Goal: Transaction & Acquisition: Book appointment/travel/reservation

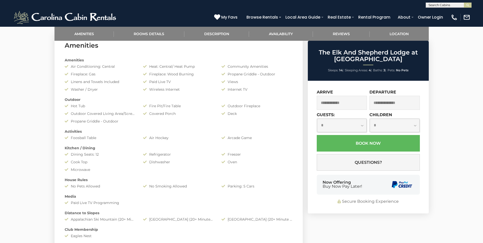
click at [336, 108] on input "text" at bounding box center [342, 103] width 50 height 14
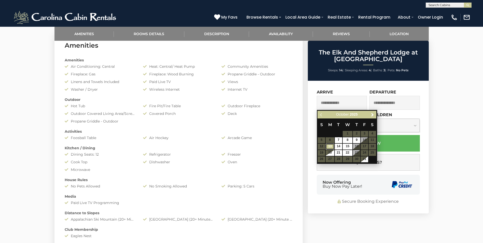
click at [334, 147] on link "13" at bounding box center [329, 147] width 9 height 6
type input "**********"
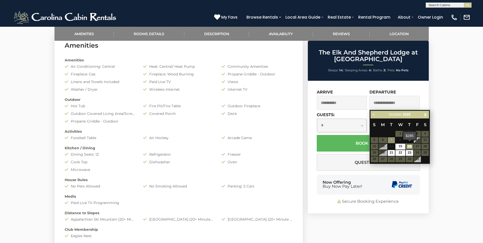
click at [411, 146] on link "16" at bounding box center [409, 147] width 7 height 6
type input "**********"
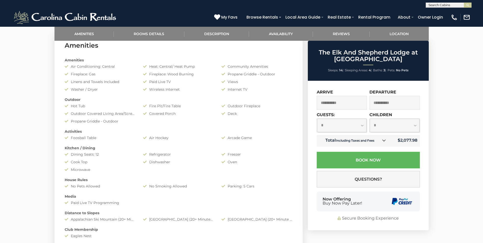
drag, startPoint x: 360, startPoint y: 127, endPoint x: 362, endPoint y: 132, distance: 5.5
click at [360, 127] on select "**********" at bounding box center [342, 125] width 50 height 13
select select "*"
click at [317, 119] on select "**********" at bounding box center [342, 125] width 50 height 13
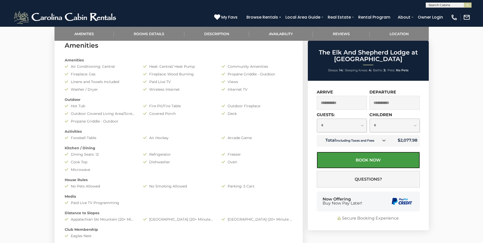
click at [378, 159] on button "Book Now" at bounding box center [368, 160] width 103 height 17
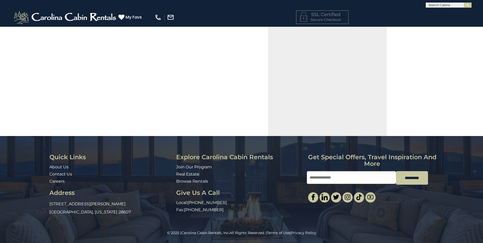
select select "*********"
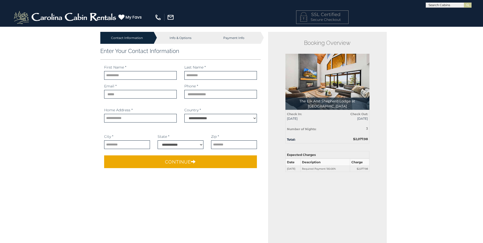
click at [183, 37] on div "Info & Options" at bounding box center [180, 38] width 53 height 12
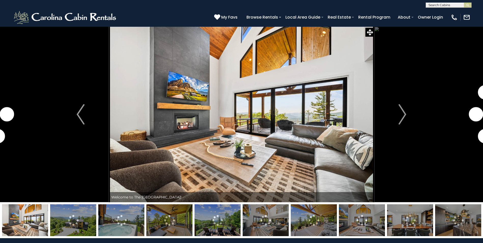
select select "*"
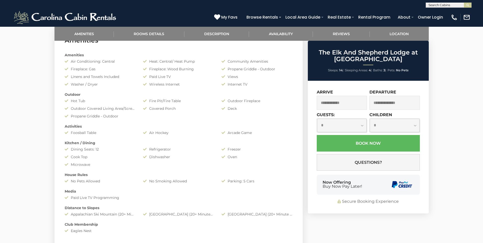
click at [336, 97] on input "text" at bounding box center [342, 103] width 50 height 14
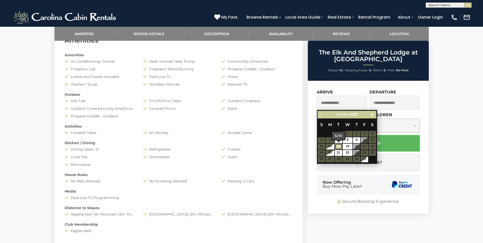
click at [335, 146] on link "14" at bounding box center [338, 147] width 7 height 6
type input "**********"
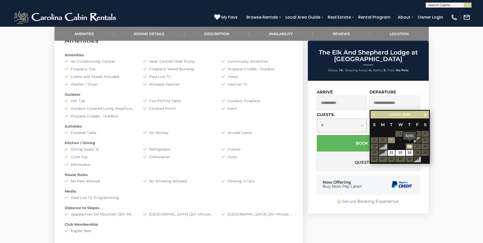
click at [410, 146] on link "16" at bounding box center [409, 147] width 7 height 6
type input "**********"
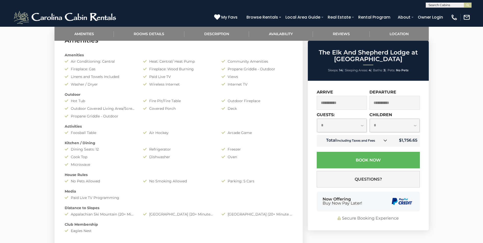
click at [386, 140] on icon at bounding box center [385, 140] width 4 height 4
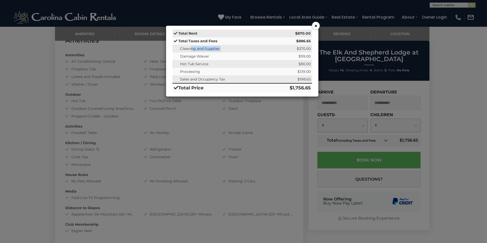
drag, startPoint x: 205, startPoint y: 47, endPoint x: 291, endPoint y: 48, distance: 85.5
click at [289, 48] on tr "Cleaning and Supplies $370.00" at bounding box center [241, 49] width 139 height 8
click at [291, 48] on td "$370.00" at bounding box center [290, 49] width 43 height 8
drag, startPoint x: 222, startPoint y: 49, endPoint x: 298, endPoint y: 50, distance: 75.8
click at [298, 50] on tr "Cleaning and Supplies $370.00" at bounding box center [241, 49] width 139 height 8
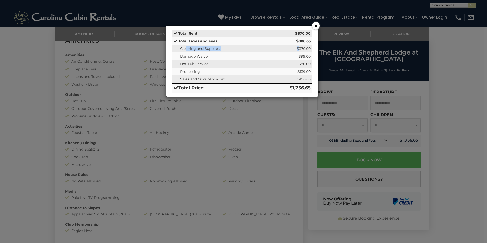
click at [299, 50] on td "$370.00" at bounding box center [290, 49] width 43 height 8
drag, startPoint x: 308, startPoint y: 51, endPoint x: 255, endPoint y: 47, distance: 53.5
click at [255, 47] on tr "Cleaning and Supplies $370.00" at bounding box center [241, 49] width 139 height 8
drag, startPoint x: 255, startPoint y: 47, endPoint x: 252, endPoint y: 48, distance: 3.2
click at [255, 47] on td "Cleaning and Supplies" at bounding box center [220, 49] width 97 height 8
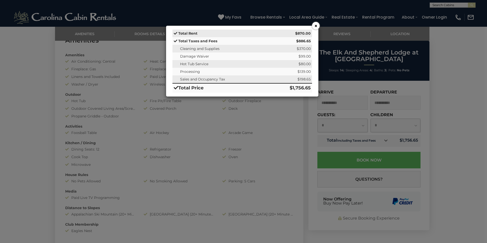
click at [229, 131] on div "× Total Rent $870.00 Total Taxes and Fees $886.65 Cleaning and Supplies $370.00…" at bounding box center [243, 121] width 487 height 243
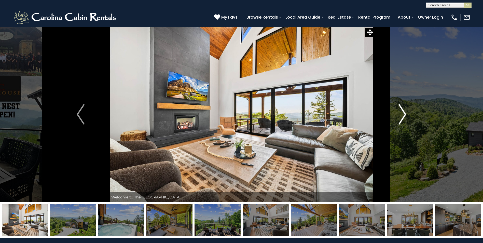
click at [402, 115] on img "Next" at bounding box center [402, 114] width 8 height 20
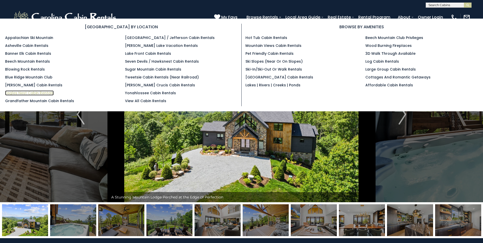
click at [41, 93] on link "Eagles Nest Cabin Rentals" at bounding box center [29, 92] width 49 height 5
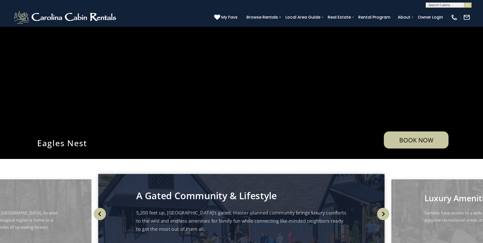
scroll to position [76, 0]
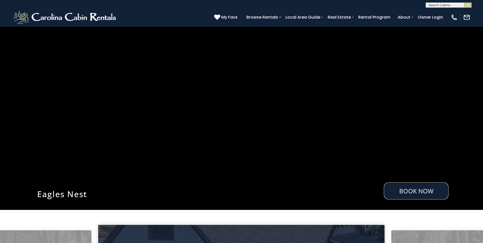
click at [417, 196] on link "Book Now" at bounding box center [416, 190] width 65 height 17
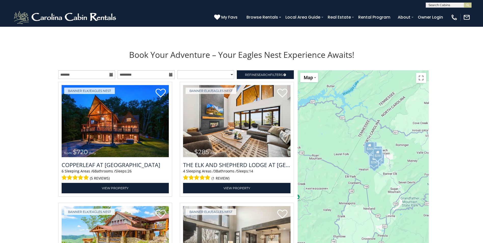
scroll to position [548, 0]
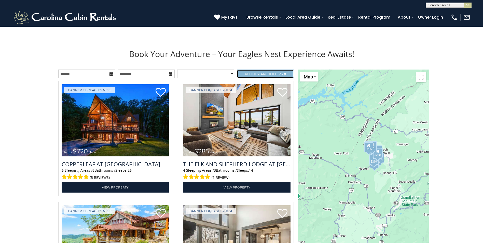
click at [257, 77] on link "Refine Search Filters" at bounding box center [265, 73] width 57 height 9
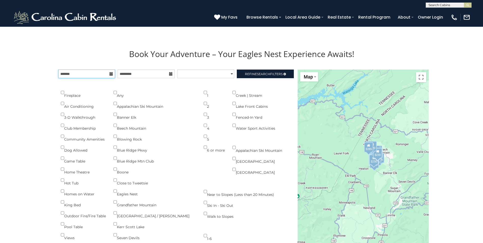
click at [90, 76] on input "text" at bounding box center [86, 73] width 57 height 9
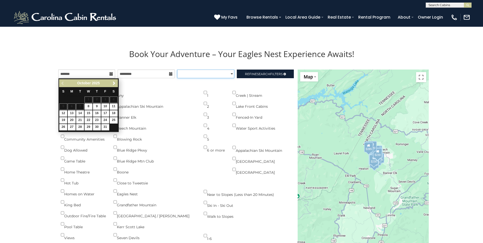
click at [233, 72] on select "**********" at bounding box center [205, 73] width 57 height 9
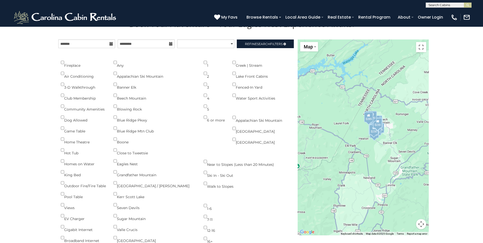
scroll to position [573, 0]
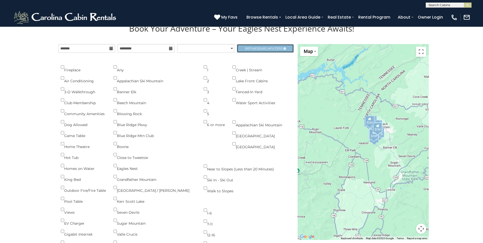
click at [254, 45] on link "Refine Search Filters" at bounding box center [265, 48] width 57 height 9
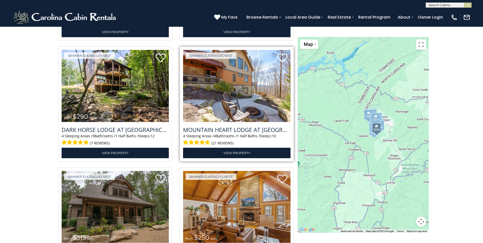
scroll to position [700, 0]
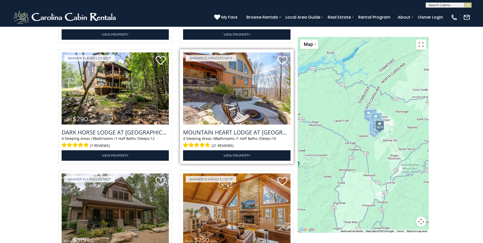
click at [248, 98] on img at bounding box center [236, 88] width 107 height 72
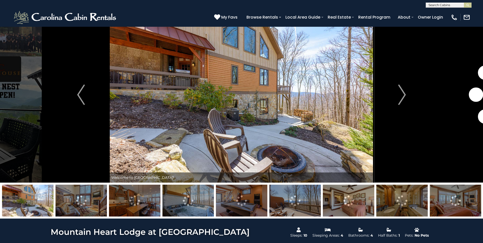
scroll to position [25, 0]
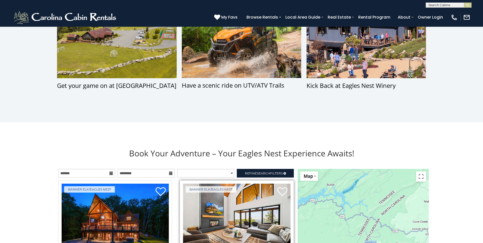
scroll to position [448, 0]
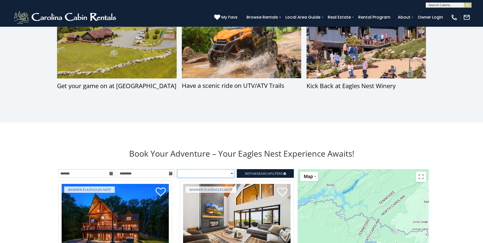
click at [210, 170] on select "**********" at bounding box center [205, 173] width 57 height 9
select select "**********"
click at [177, 169] on select "**********" at bounding box center [205, 173] width 57 height 9
click at [272, 176] on link "Refine Search Filters" at bounding box center [265, 173] width 57 height 9
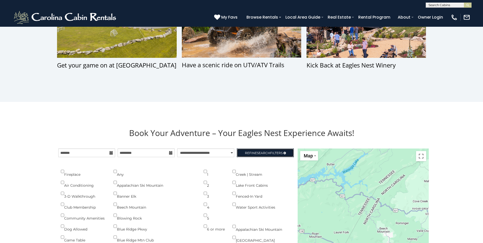
scroll to position [499, 0]
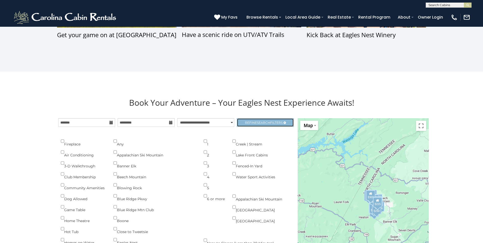
click at [268, 124] on span "Search" at bounding box center [263, 123] width 13 height 4
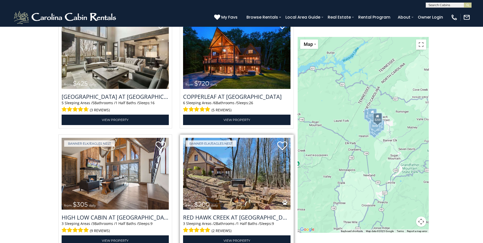
scroll to position [753, 0]
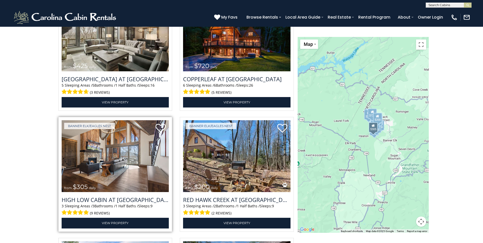
click at [142, 156] on img at bounding box center [115, 156] width 107 height 72
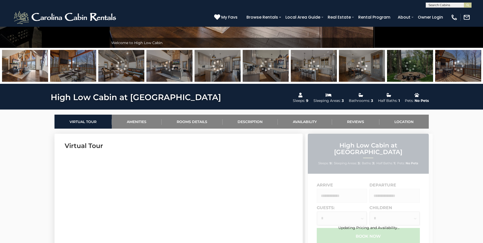
scroll to position [254, 0]
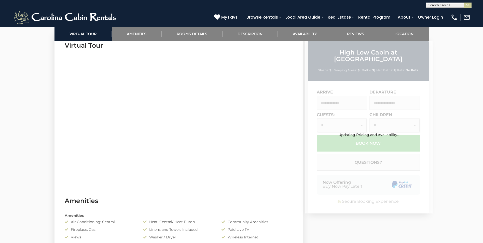
click at [343, 99] on input "text" at bounding box center [342, 103] width 50 height 14
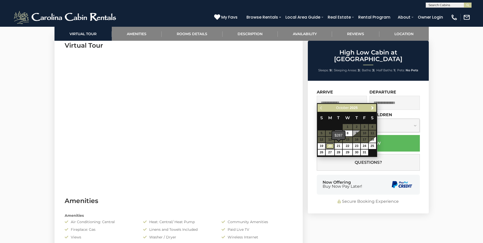
click at [333, 146] on link "20" at bounding box center [329, 146] width 9 height 6
type input "**********"
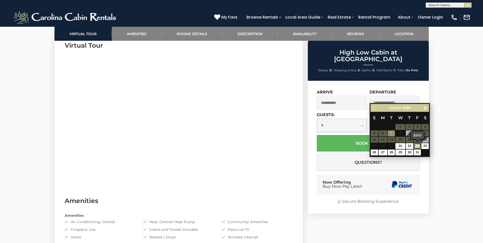
click at [419, 147] on link "24" at bounding box center [417, 146] width 7 height 6
type input "**********"
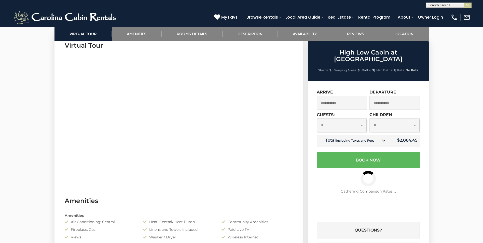
click at [383, 138] on icon at bounding box center [384, 140] width 4 height 4
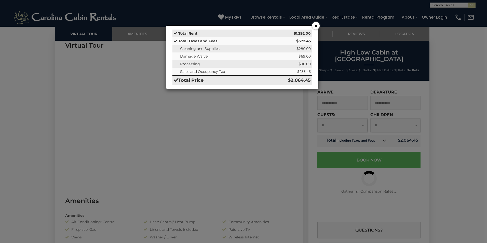
click at [196, 48] on span "Cleaning and Supplies" at bounding box center [199, 48] width 39 height 5
drag, startPoint x: 176, startPoint y: 49, endPoint x: 287, endPoint y: 51, distance: 111.2
click at [287, 51] on tr "Cleaning and Supplies $280.00" at bounding box center [241, 49] width 139 height 8
click at [287, 51] on td "$280.00" at bounding box center [289, 49] width 45 height 8
drag, startPoint x: 304, startPoint y: 53, endPoint x: 307, endPoint y: 53, distance: 2.8
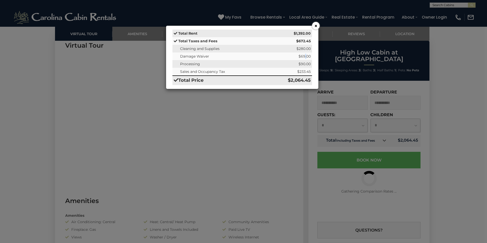
click at [307, 53] on td "$69.00" at bounding box center [289, 56] width 45 height 8
click at [308, 52] on td "$280.00" at bounding box center [289, 49] width 45 height 8
drag, startPoint x: 303, startPoint y: 51, endPoint x: 280, endPoint y: 49, distance: 22.7
click at [280, 49] on td "$280.00" at bounding box center [289, 49] width 45 height 8
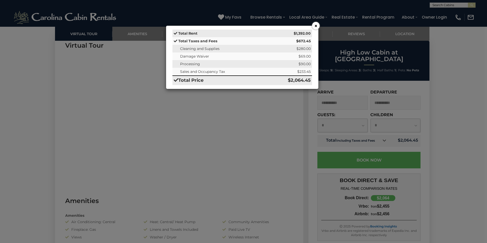
click at [430, 181] on div "× Total Rent $1,392.00 Total Taxes and Fees $672.45 Cleaning and Supplies $280.…" at bounding box center [243, 121] width 487 height 243
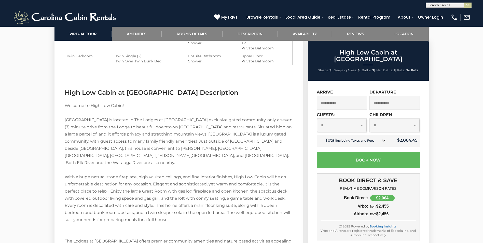
scroll to position [662, 0]
